Goal: Complete application form

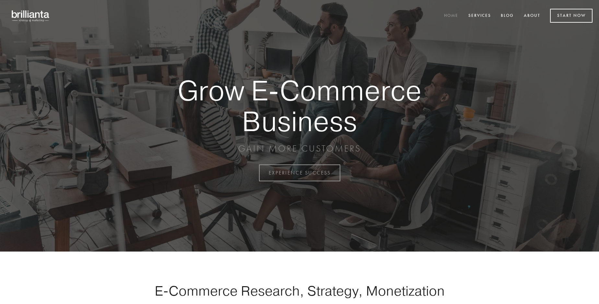
scroll to position [1698, 0]
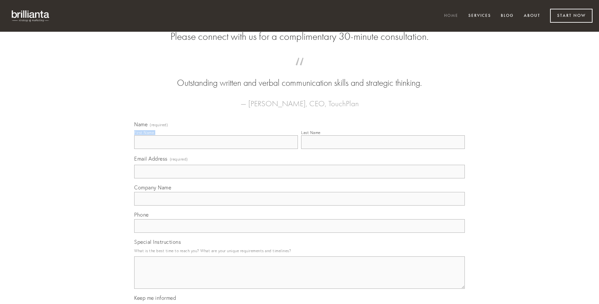
type input "[PERSON_NAME]"
click at [383, 149] on input "Last Name" at bounding box center [383, 142] width 164 height 14
type input "[PERSON_NAME]"
click at [299, 178] on input "Email Address (required)" at bounding box center [299, 172] width 330 height 14
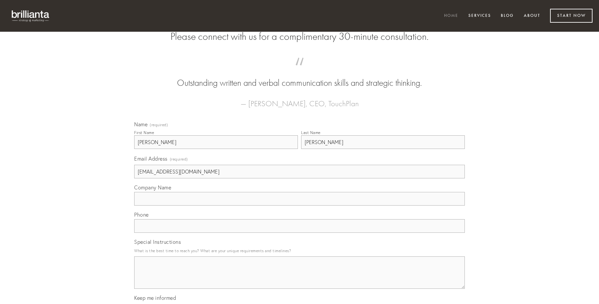
type input "[EMAIL_ADDRESS][DOMAIN_NAME]"
click at [299, 206] on input "Company Name" at bounding box center [299, 199] width 330 height 14
type input "deprecator"
click at [299, 233] on input "text" at bounding box center [299, 226] width 330 height 14
click at [299, 279] on textarea "Special Instructions" at bounding box center [299, 273] width 330 height 32
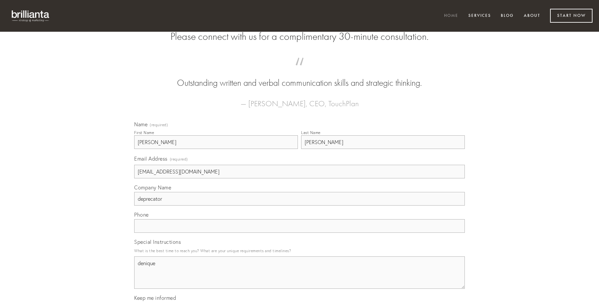
type textarea "denique"
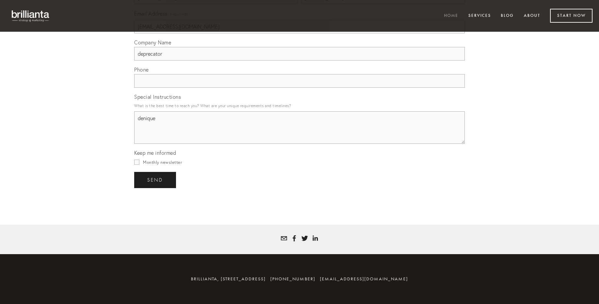
click at [155, 180] on span "send" at bounding box center [155, 180] width 16 height 6
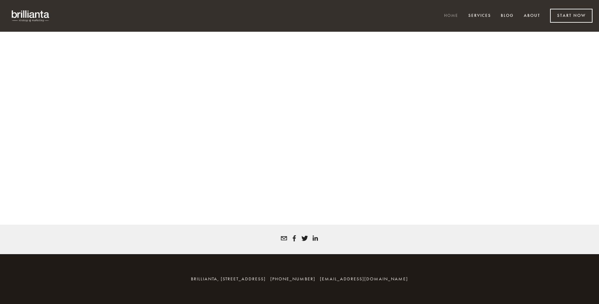
scroll to position [1689, 0]
